Goal: Task Accomplishment & Management: Use online tool/utility

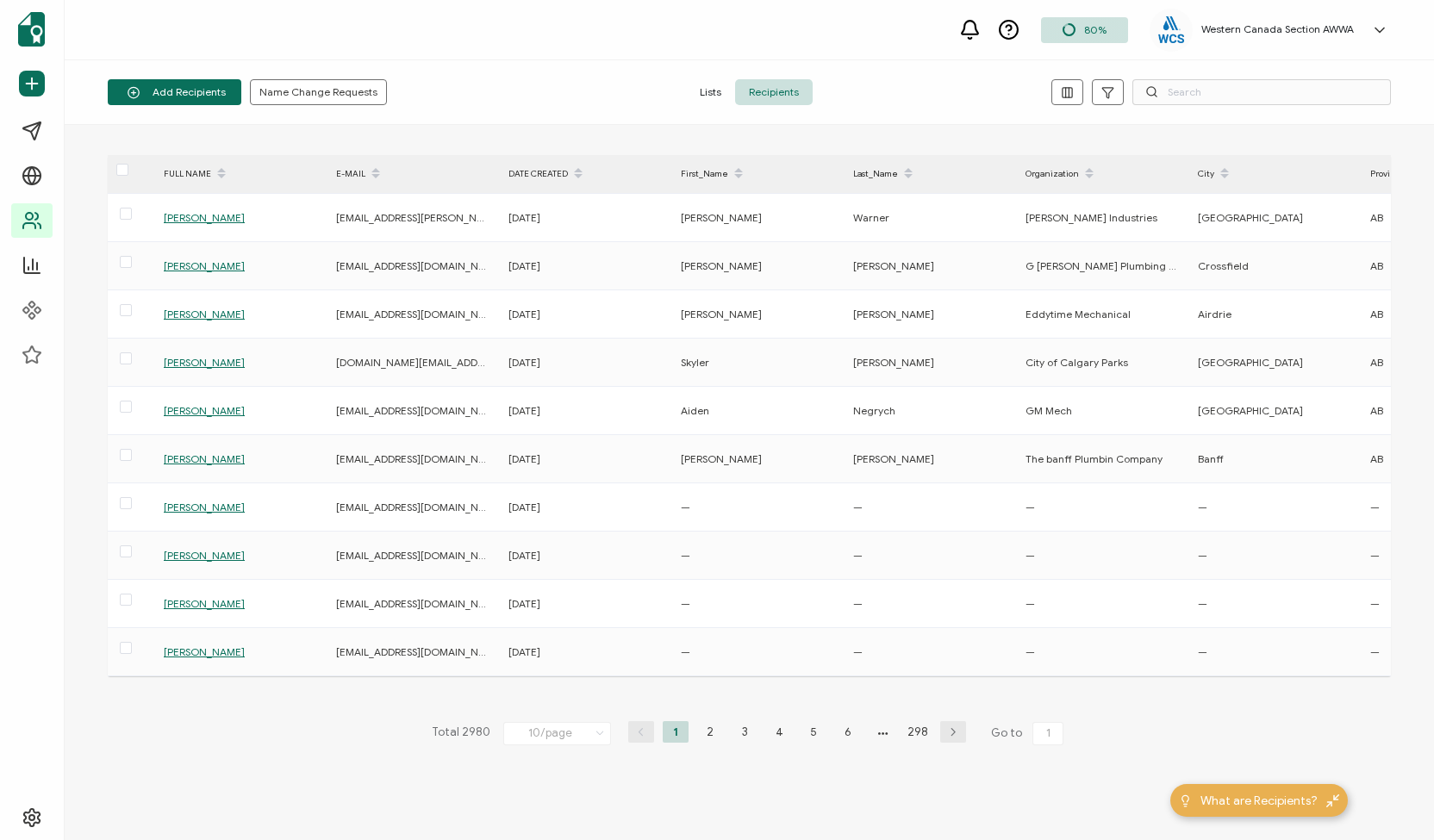
click at [752, 82] on span "Recipients" at bounding box center [774, 91] width 78 height 26
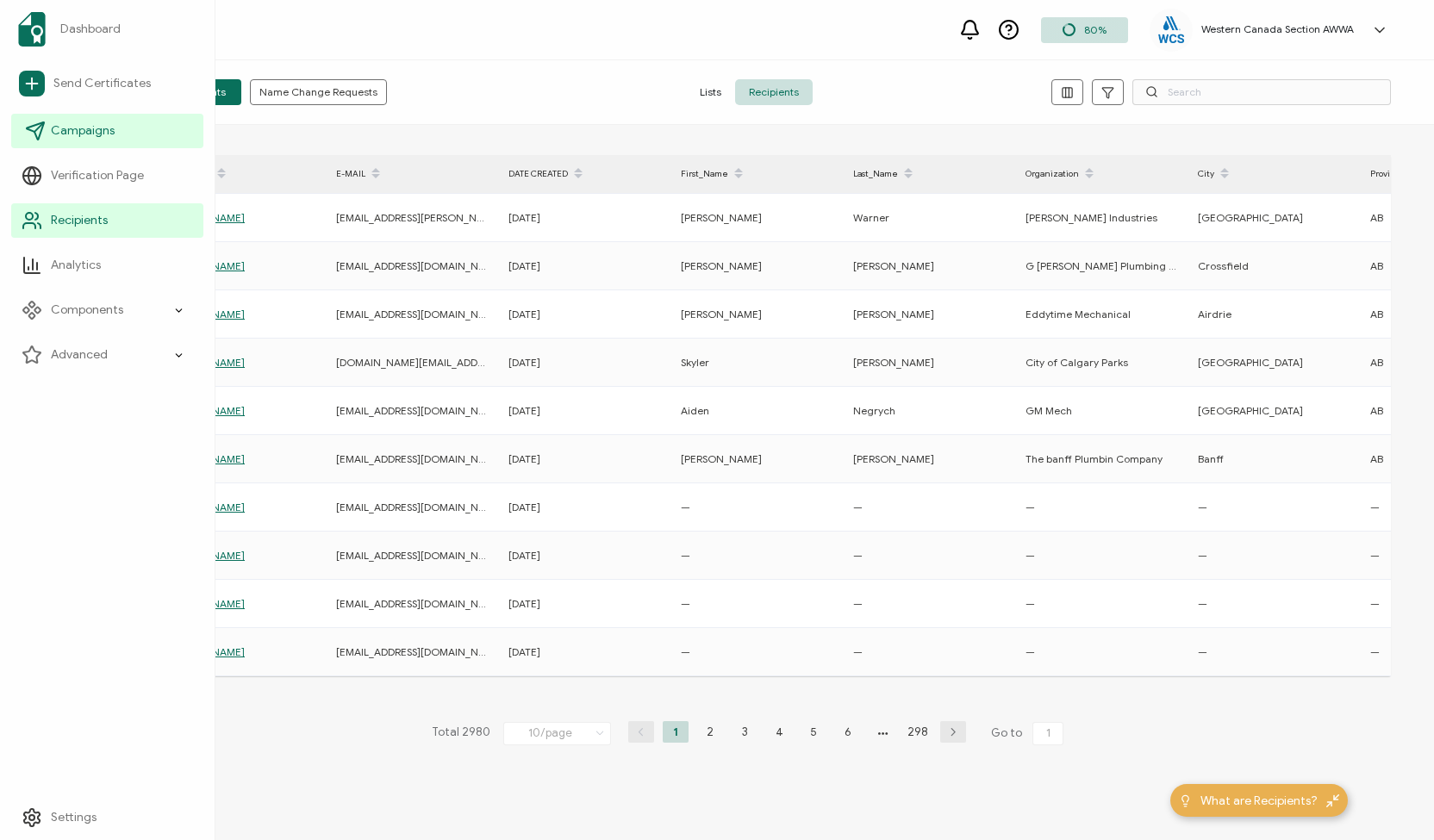
click at [80, 132] on span "Campaigns" at bounding box center [83, 131] width 64 height 17
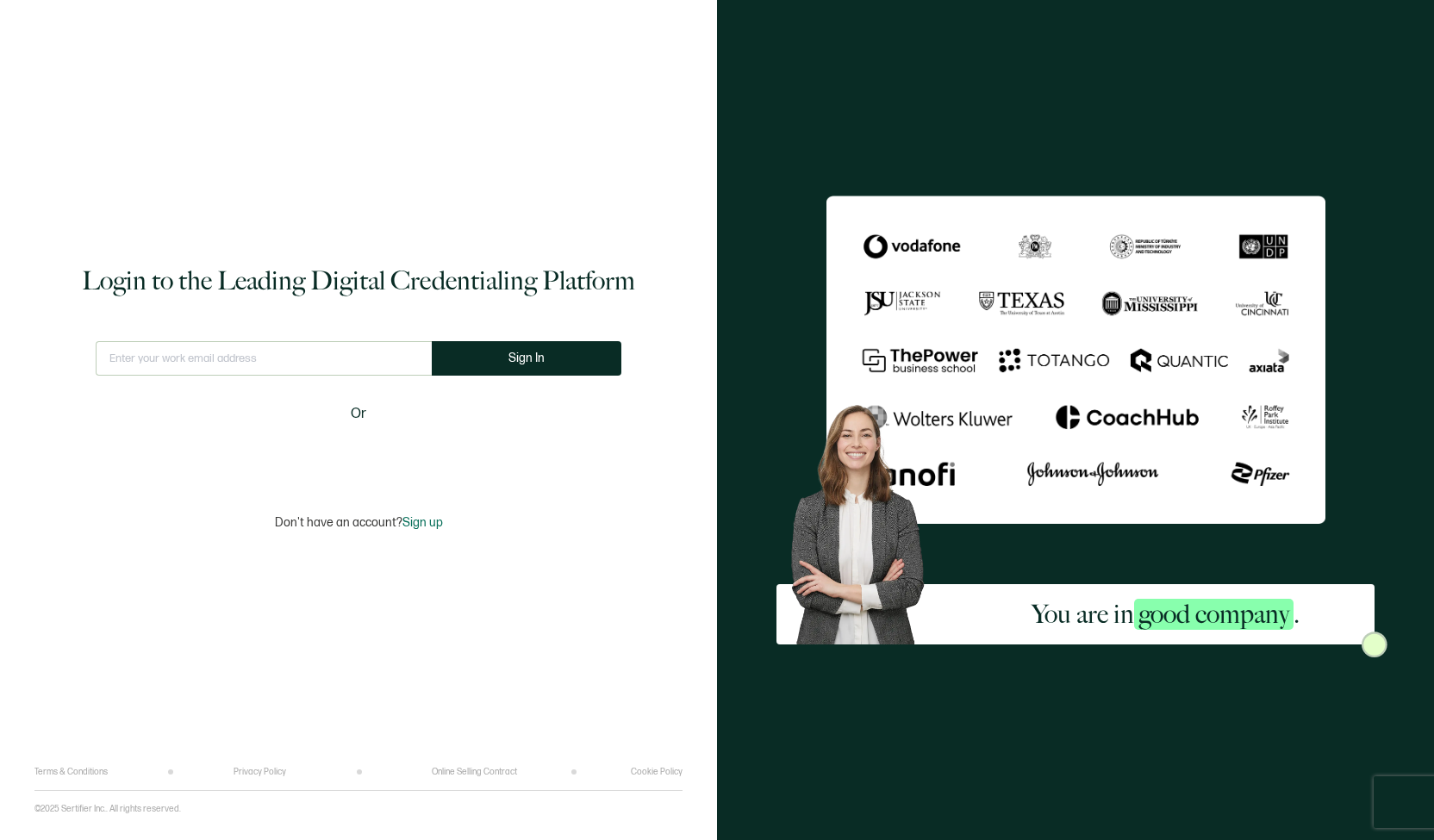
click at [367, 361] on input "text" at bounding box center [263, 359] width 336 height 35
type input "[EMAIL_ADDRESS][DOMAIN_NAME]"
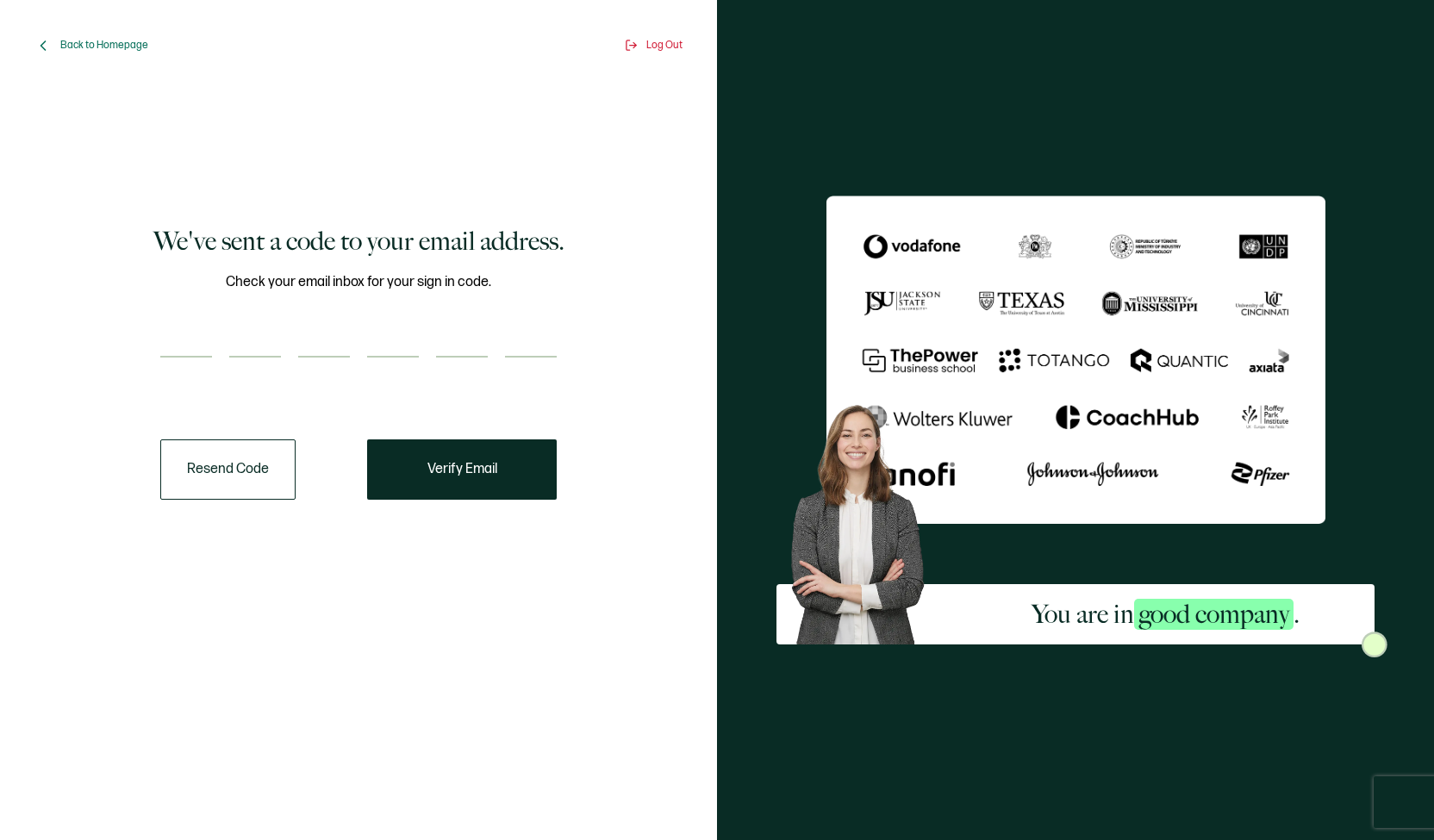
click at [187, 331] on input "number" at bounding box center [187, 341] width 52 height 35
paste input "4"
type input "4"
type input "7"
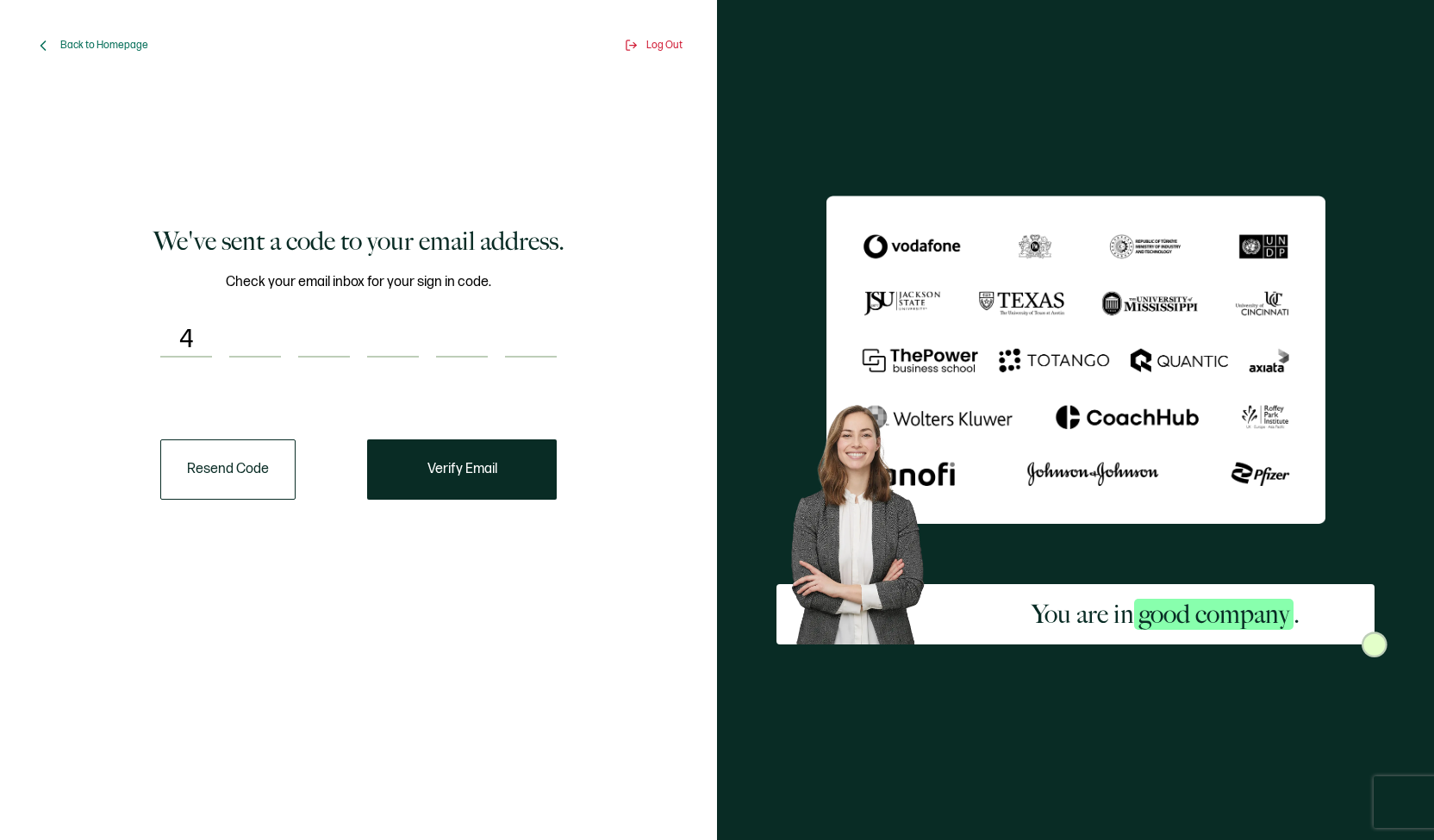
type input "2"
type input "3"
type input "5"
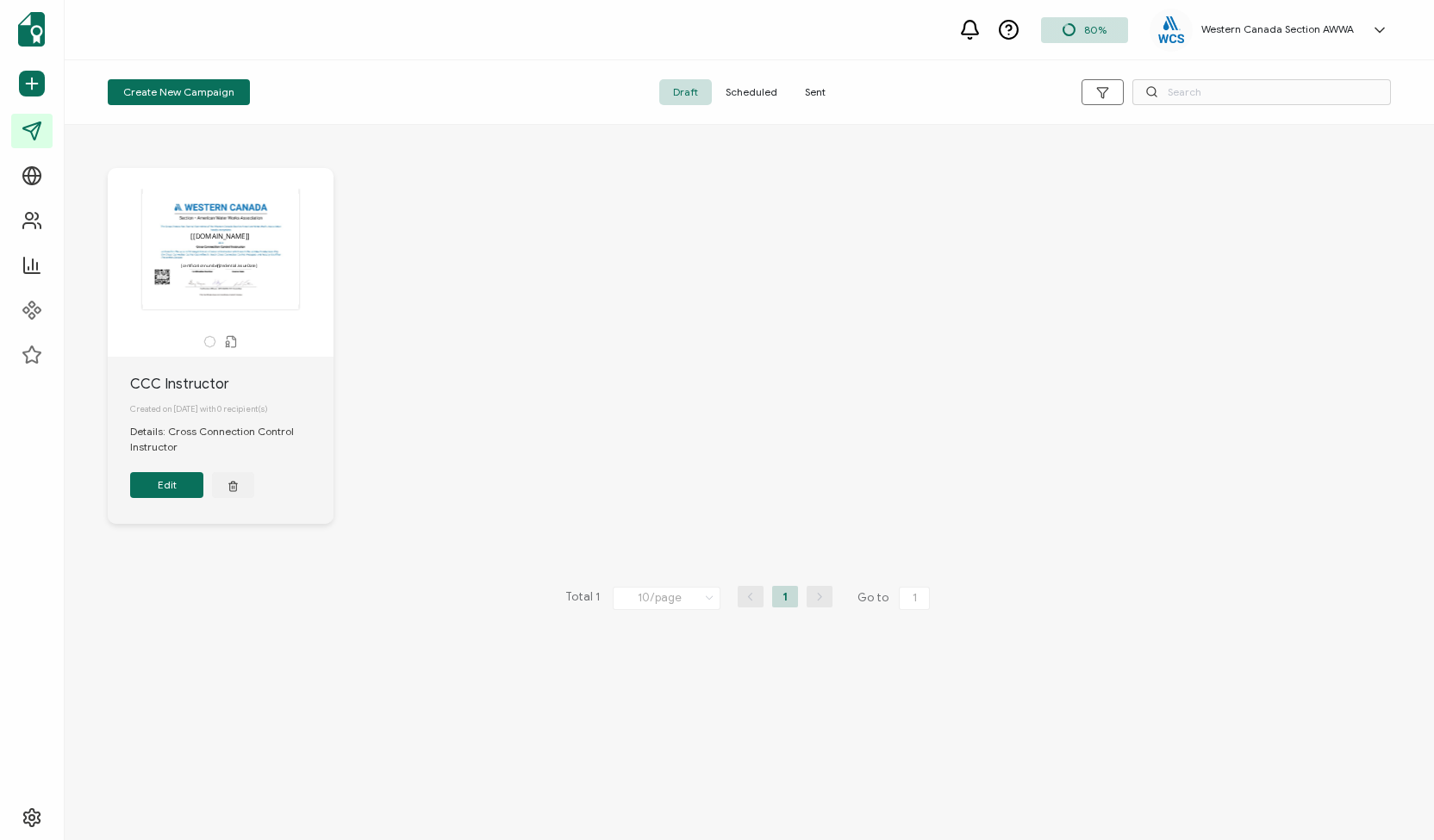
click at [819, 89] on span "Sent" at bounding box center [815, 91] width 48 height 26
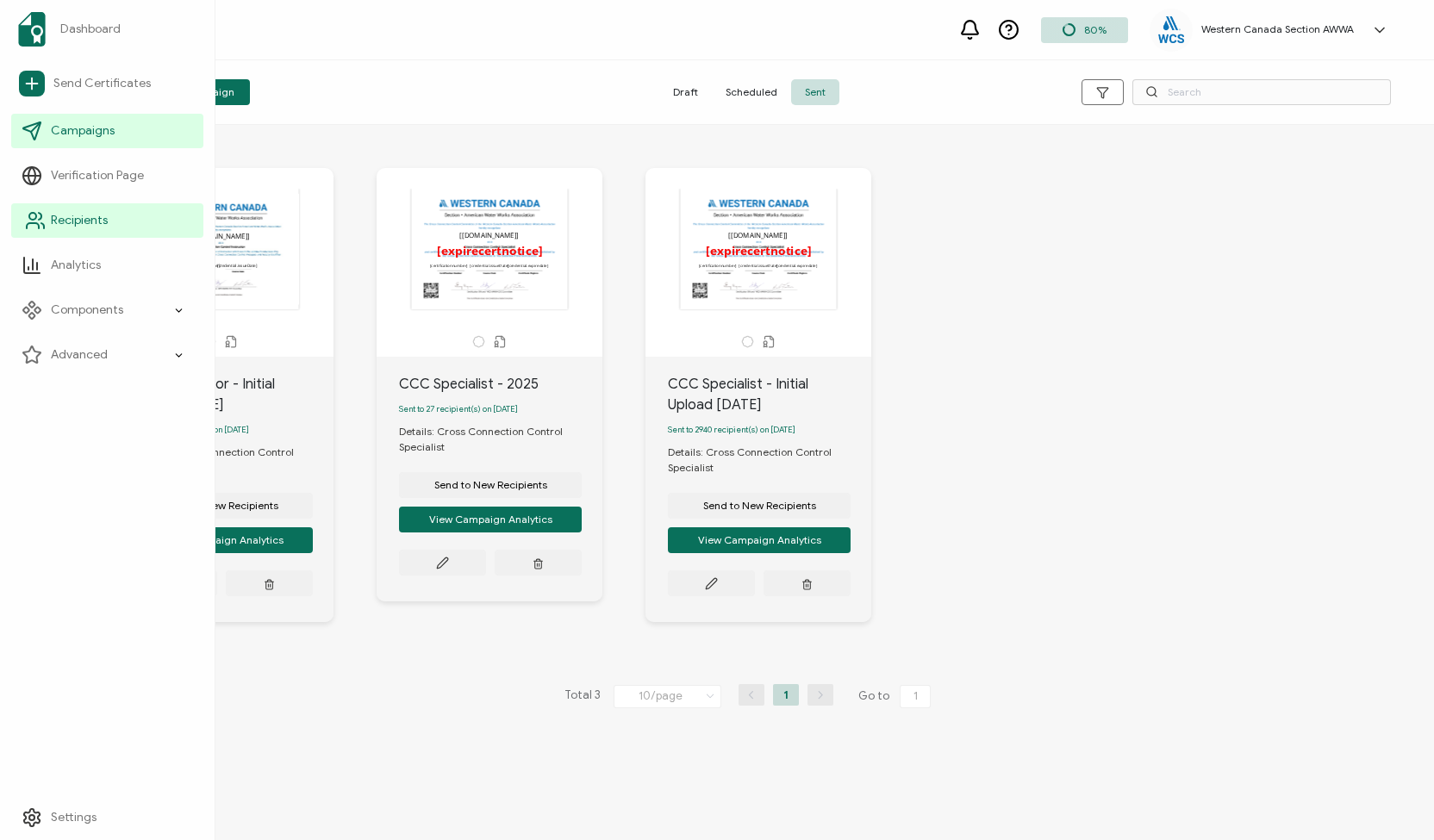
click at [103, 212] on span "Recipients" at bounding box center [79, 220] width 57 height 17
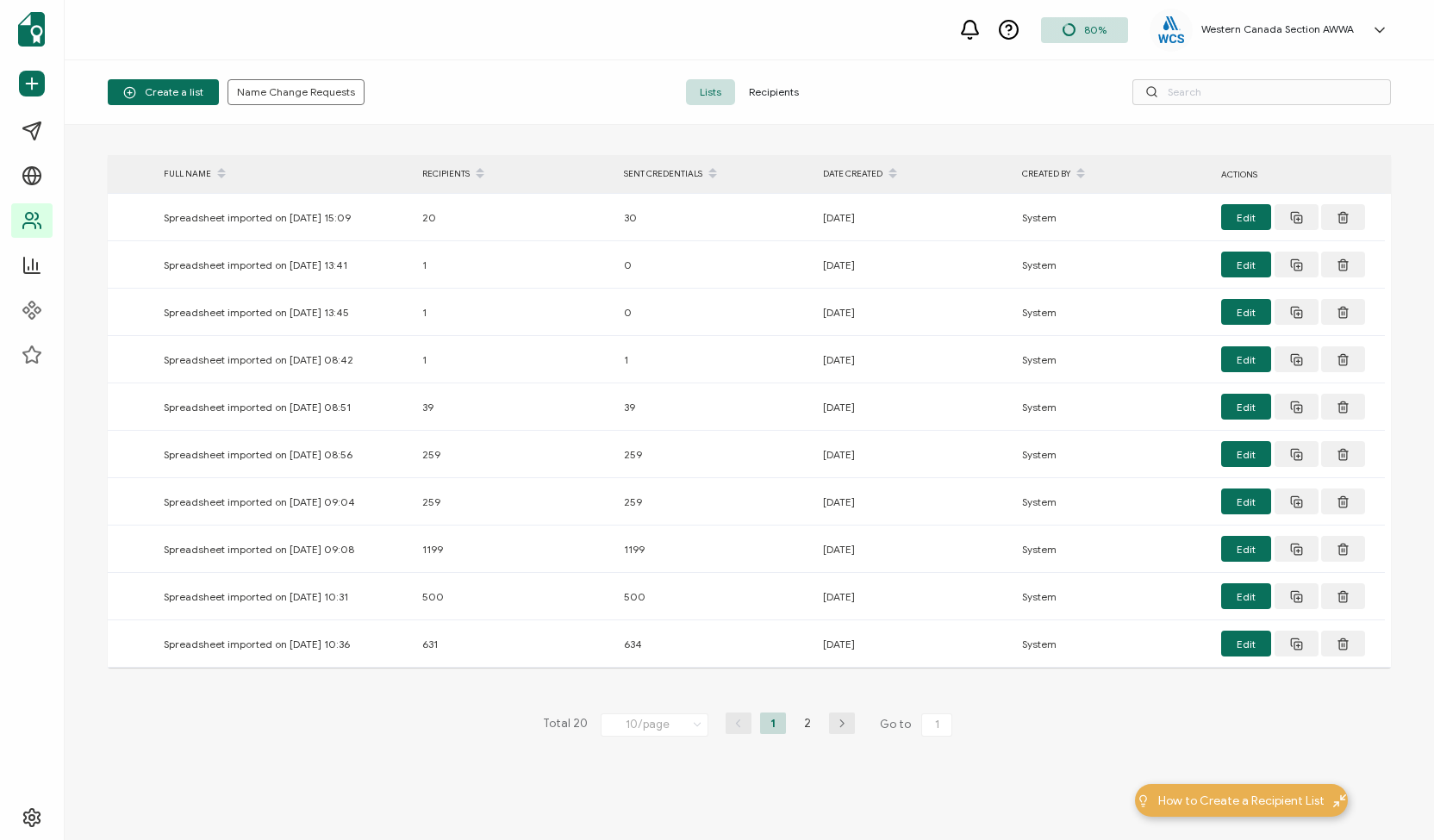
click at [770, 94] on span "Recipients" at bounding box center [774, 91] width 78 height 26
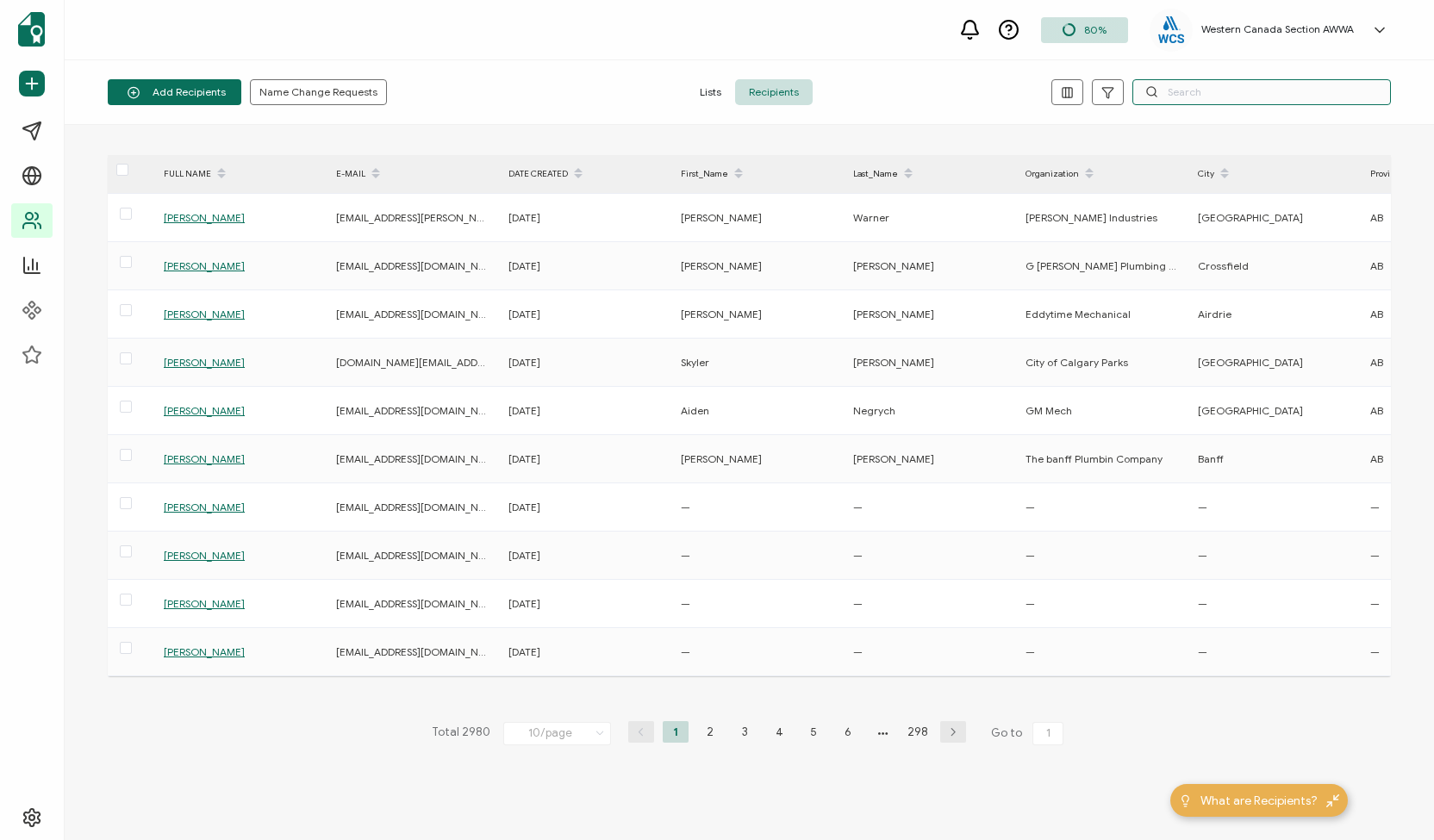
click at [1215, 90] on input "text" at bounding box center [1262, 91] width 259 height 26
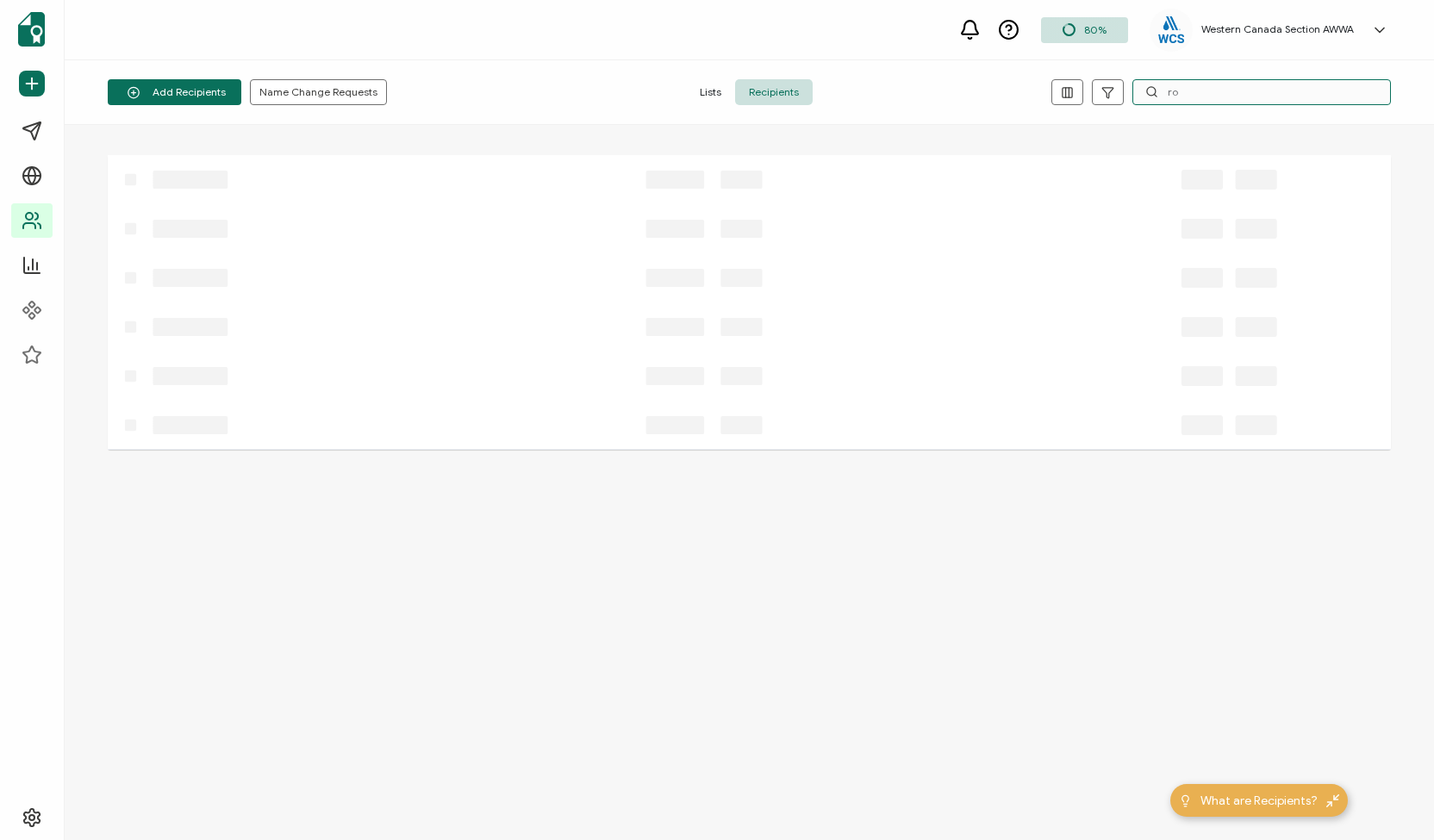
type input "r"
type input "h"
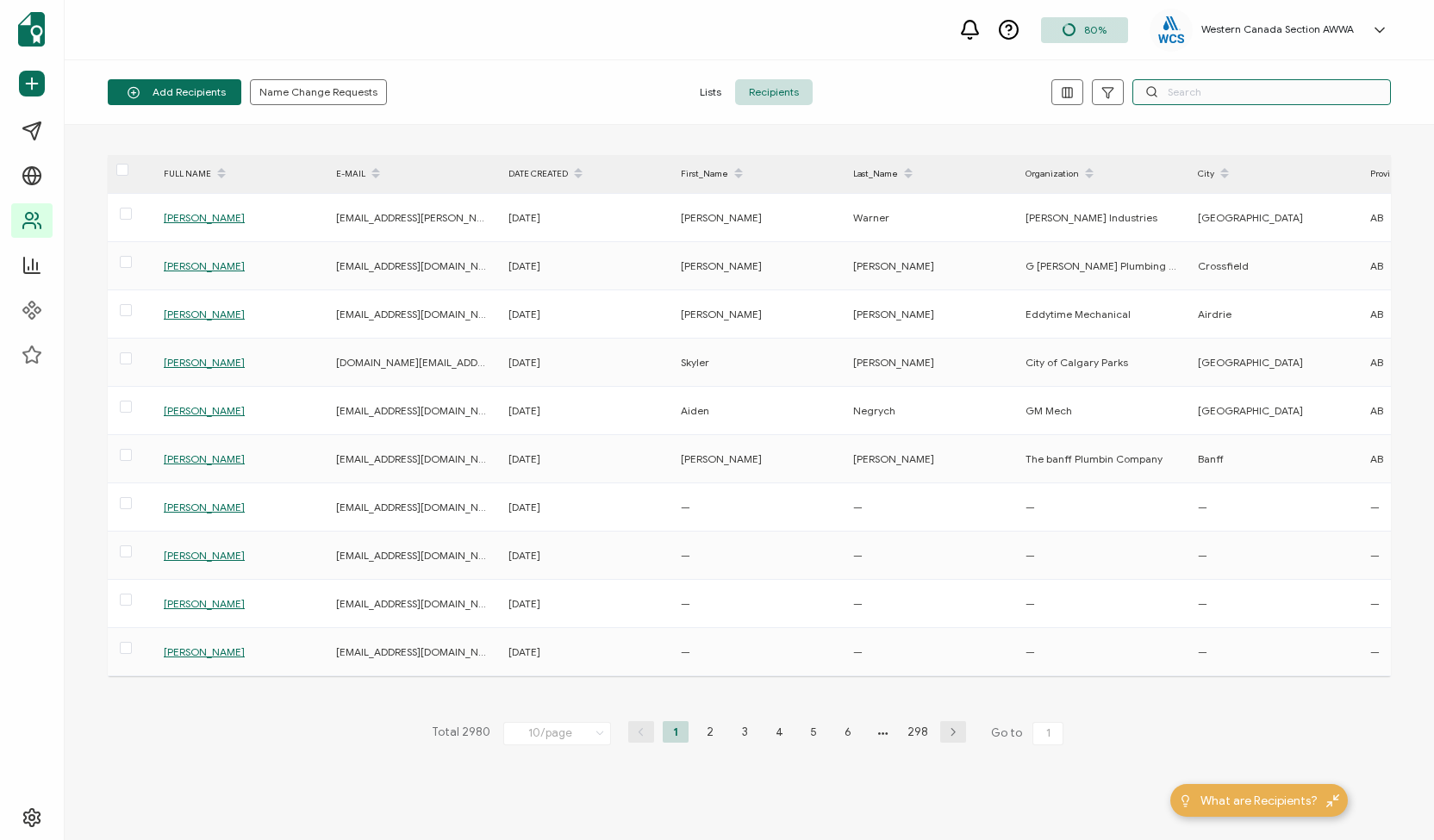
click at [1255, 88] on input "text" at bounding box center [1262, 91] width 259 height 26
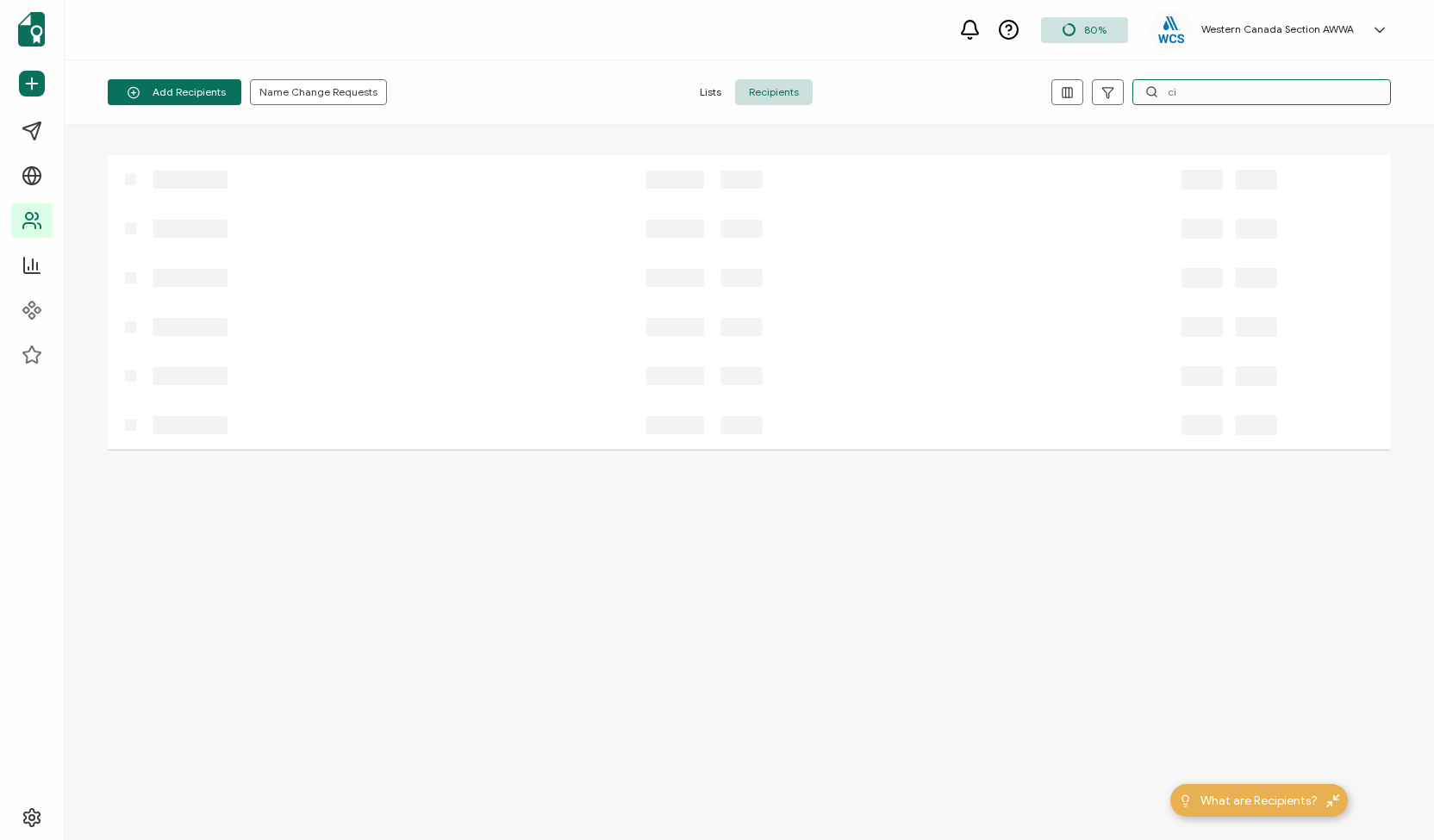
type input "c"
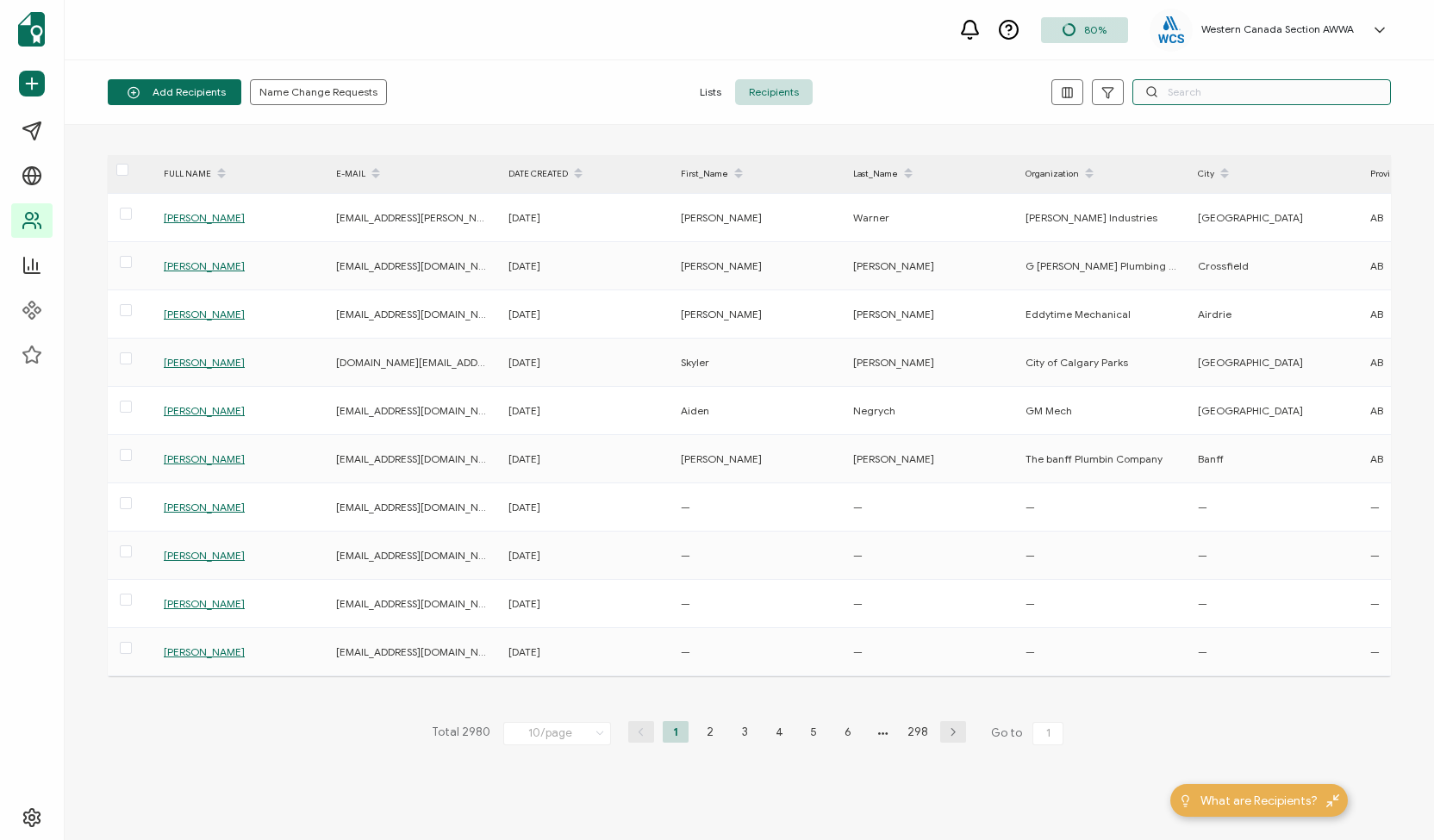
click at [1177, 94] on input "text" at bounding box center [1262, 91] width 259 height 26
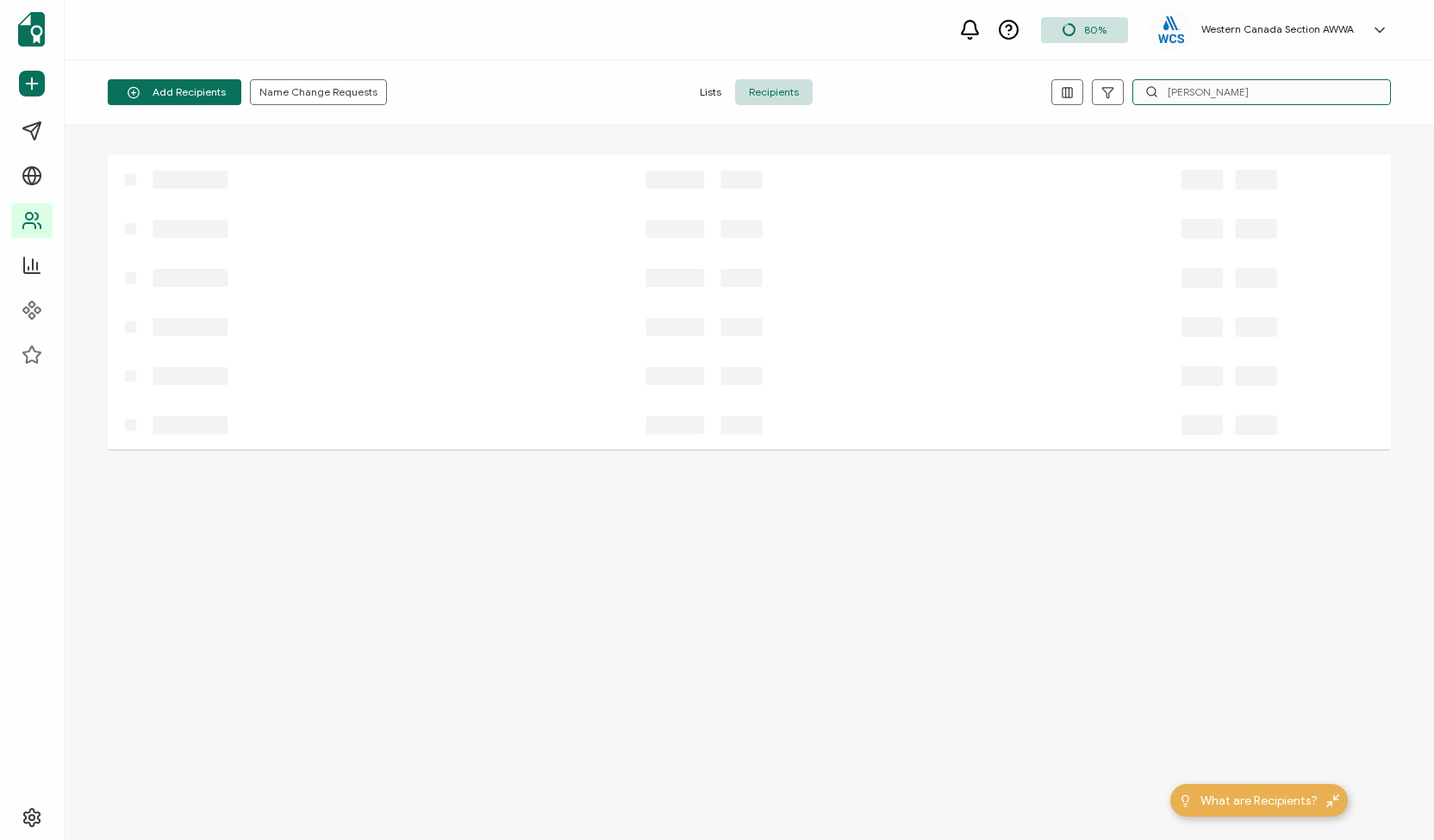
type input "j"
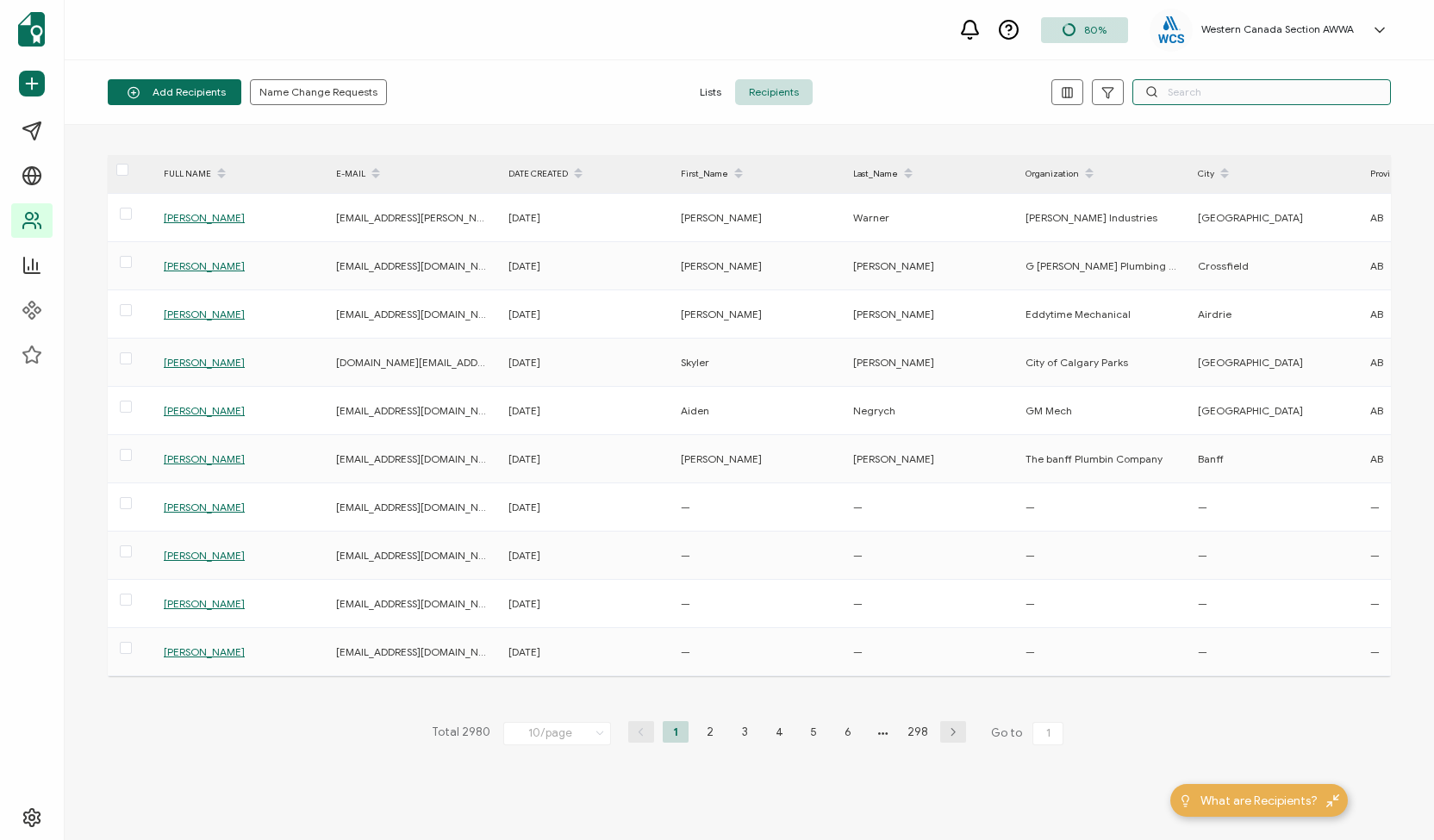
click at [1177, 97] on input "text" at bounding box center [1262, 91] width 259 height 26
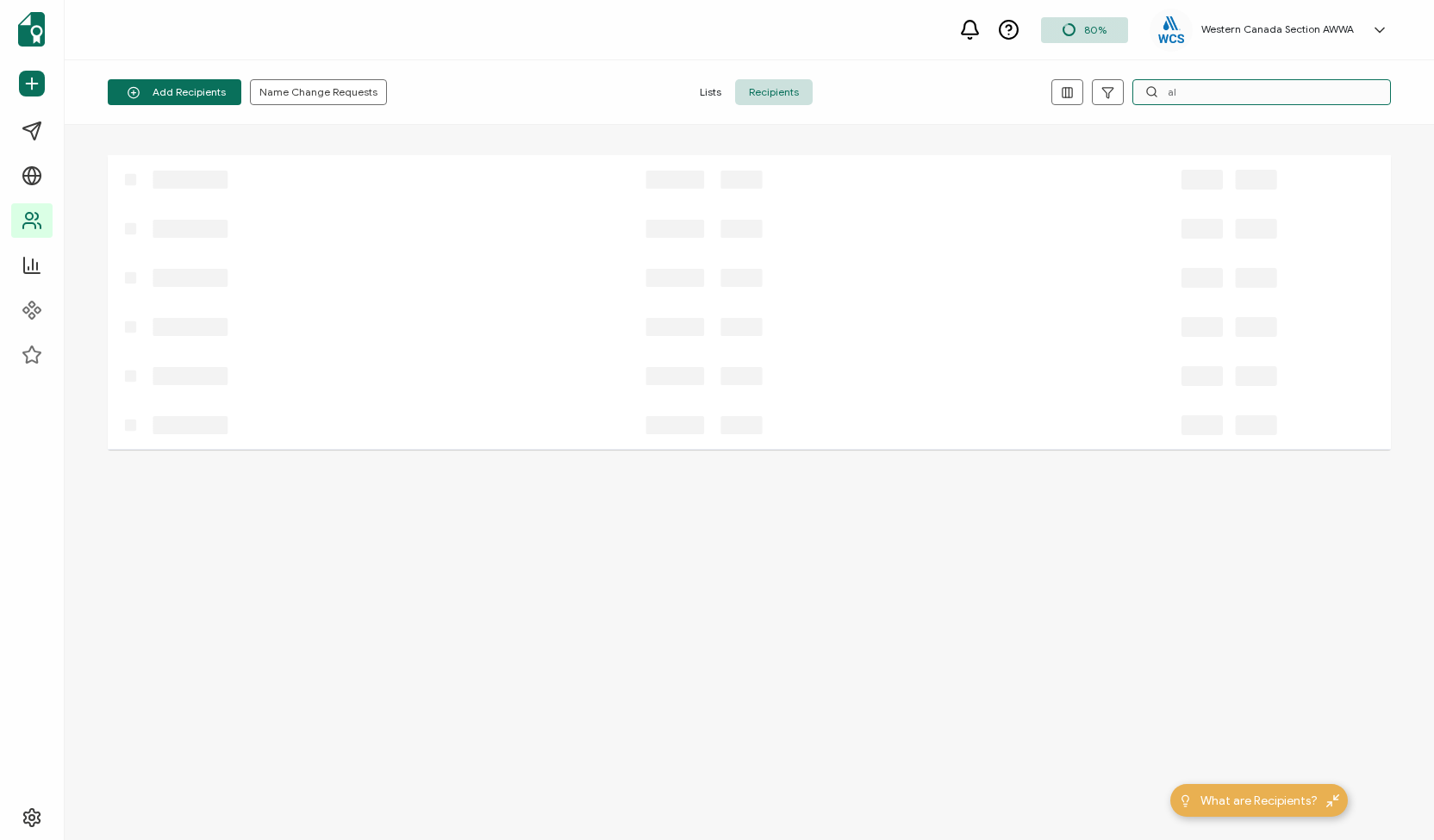
type input "a"
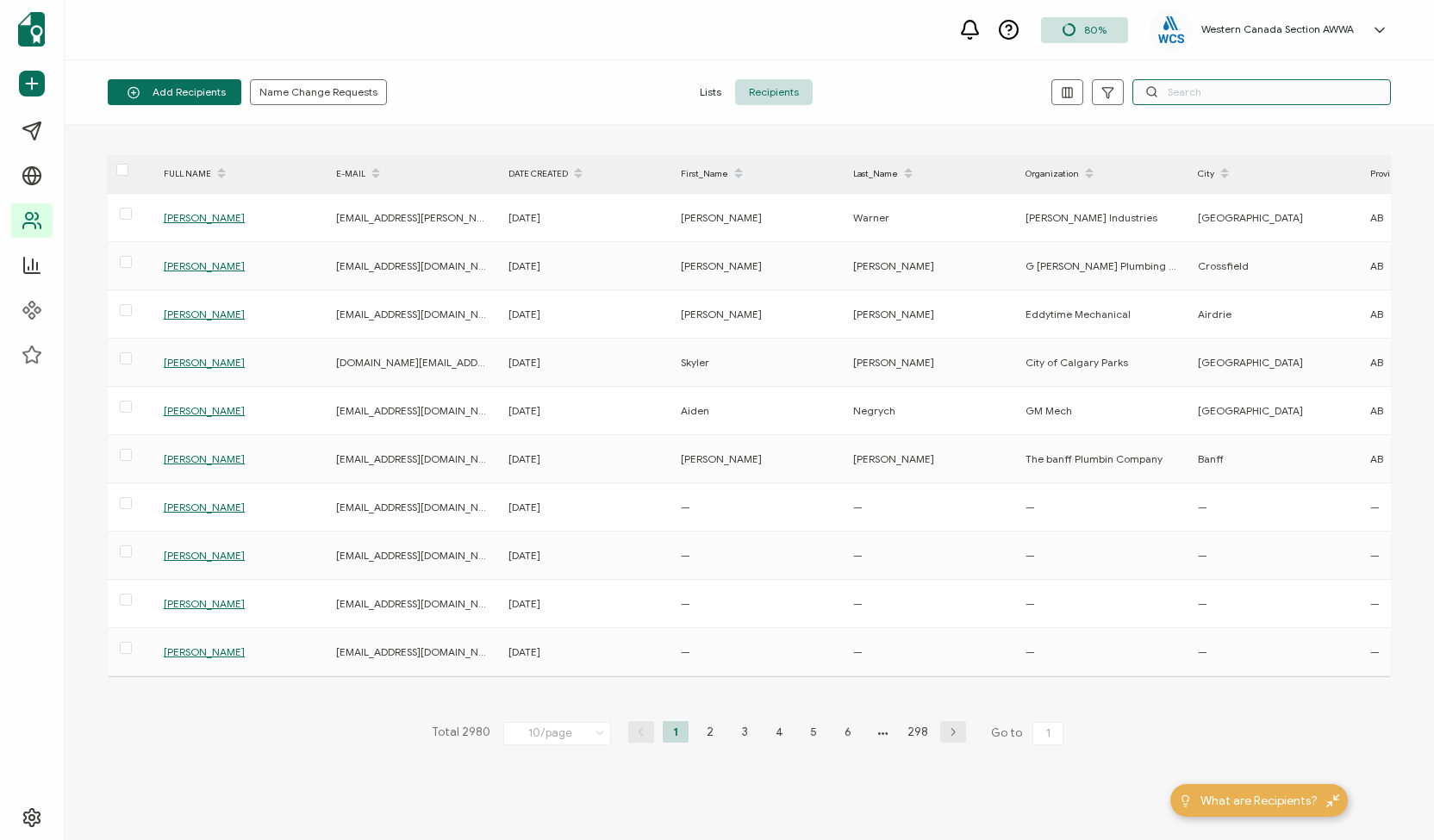
click at [1208, 94] on input "text" at bounding box center [1262, 91] width 259 height 26
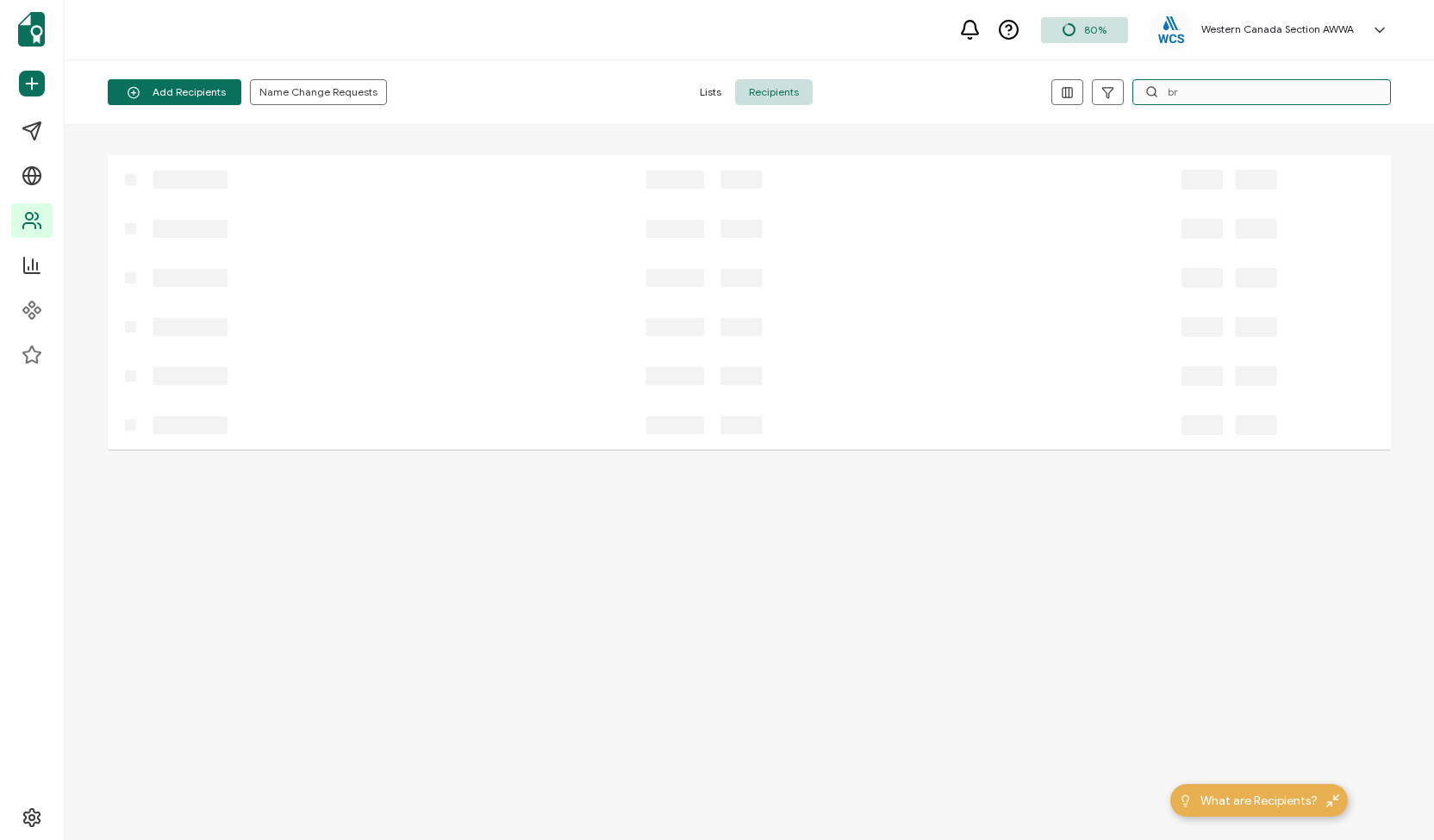
type input "b"
type input "m"
